Goal: Check status: Check status

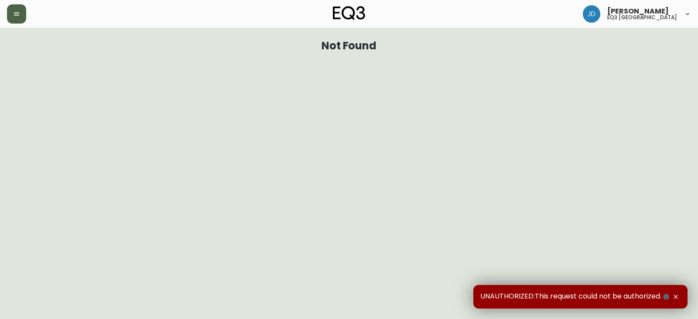
click at [20, 14] on button "button" at bounding box center [16, 13] width 19 height 19
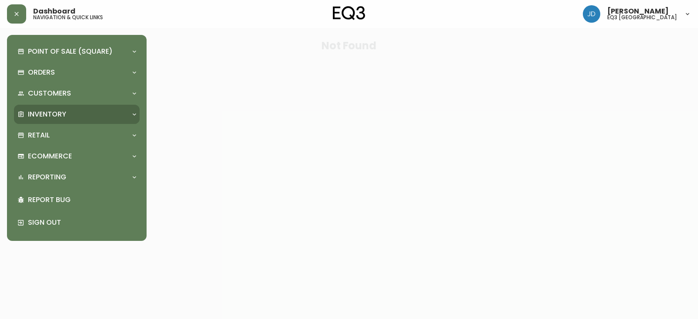
click at [64, 115] on p "Inventory" at bounding box center [47, 115] width 38 height 10
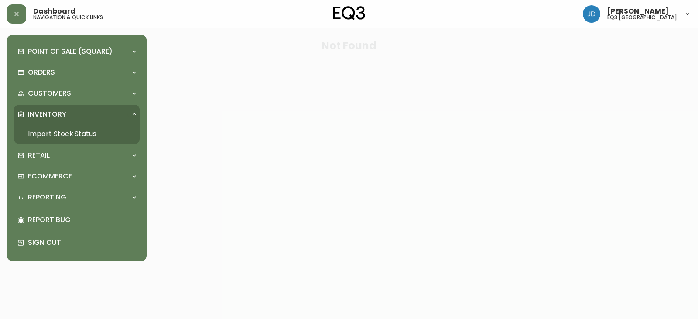
click at [74, 131] on link "Import Stock Status" at bounding box center [77, 134] width 126 height 20
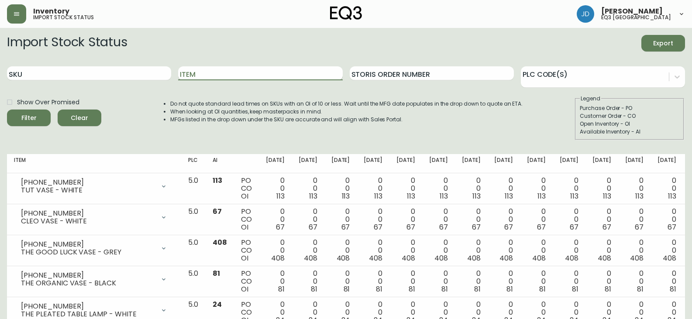
click at [221, 72] on input "Item" at bounding box center [260, 73] width 164 height 14
type input "PLACE"
click at [24, 127] on div "Show Over Promised Filter Clear" at bounding box center [54, 117] width 94 height 45
click at [25, 119] on icon "submit" at bounding box center [26, 117] width 12 height 12
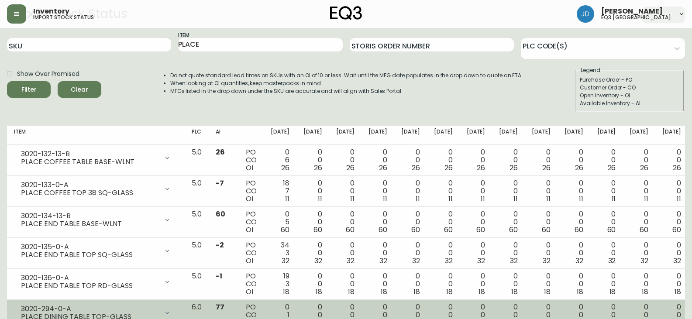
scroll to position [44, 0]
